Goal: Check status: Check status

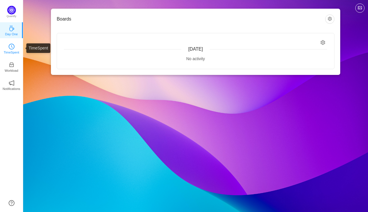
click at [13, 49] on icon "icon: clock-circle" at bounding box center [12, 47] width 6 height 6
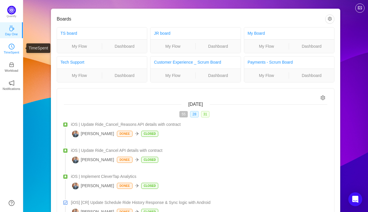
click at [11, 48] on icon "icon: clock-circle" at bounding box center [12, 47] width 6 height 6
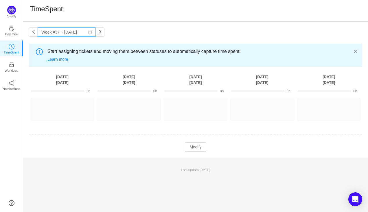
click at [63, 33] on input "Week #37 ~ [DATE]" at bounding box center [67, 31] width 58 height 9
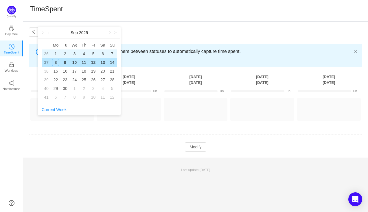
click at [49, 52] on td "36" at bounding box center [46, 53] width 9 height 9
click at [49, 54] on td "36" at bounding box center [46, 53] width 9 height 9
click at [71, 54] on div "3" at bounding box center [74, 53] width 7 height 7
type input "Week #36 ~ [DATE]"
